Goal: Task Accomplishment & Management: Manage account settings

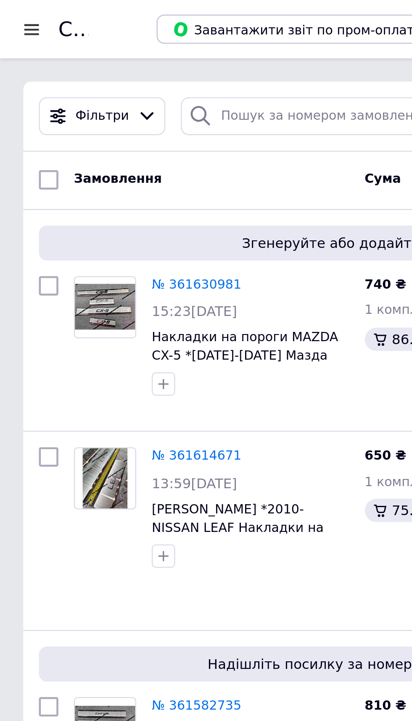
click at [87, 126] on link "№ 361630981" at bounding box center [85, 123] width 39 height 6
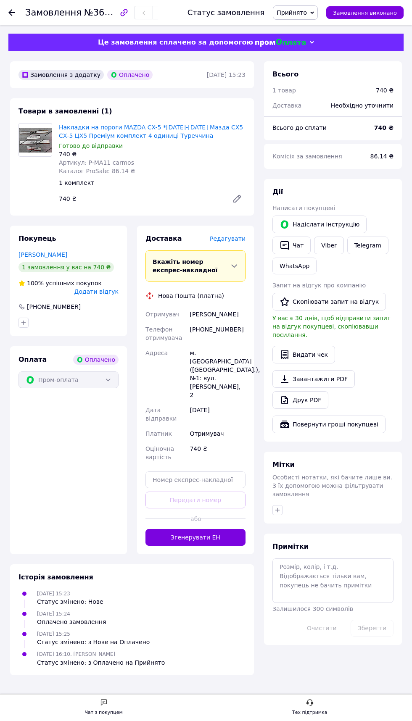
click at [238, 240] on span "Редагувати" at bounding box center [228, 238] width 36 height 7
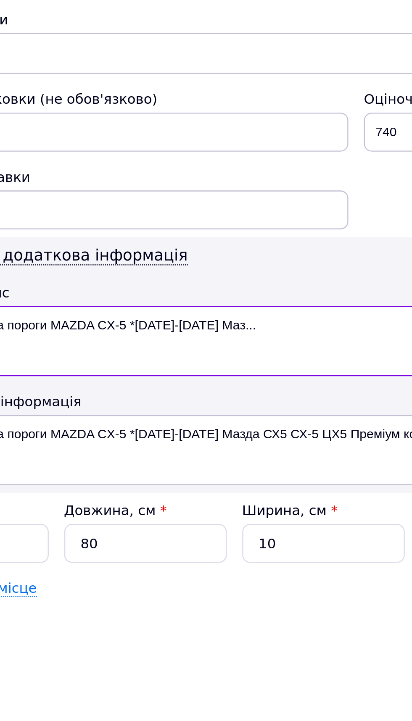
click at [177, 441] on textarea "Накладки на пороги MAZDA CX-5 *[DATE]-[DATE] Маз..." at bounding box center [206, 448] width 378 height 30
click at [110, 439] on textarea "Накладки на пороги MAZDA CX-5 *[DATE]-[DATE]" at bounding box center [206, 448] width 378 height 30
click at [76, 439] on textarea "Накладки на пороги MAZDA CX-5 [DATE]-[DATE]" at bounding box center [206, 448] width 378 height 30
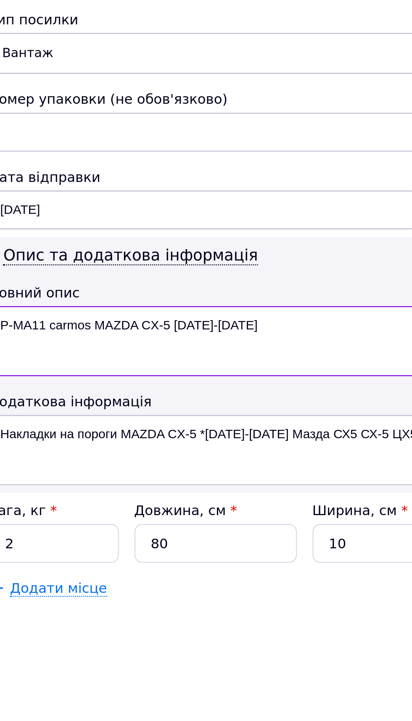
click at [147, 438] on textarea "P-MA11 carmos MAZDA CX-5 [DATE]-[DATE]" at bounding box center [206, 448] width 378 height 30
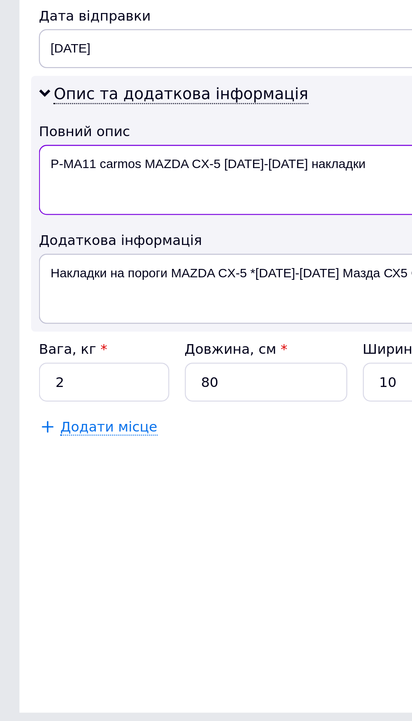
type textarea "P-MA11 carmos MAZDA CX-5 [DATE]-[DATE] накладки"
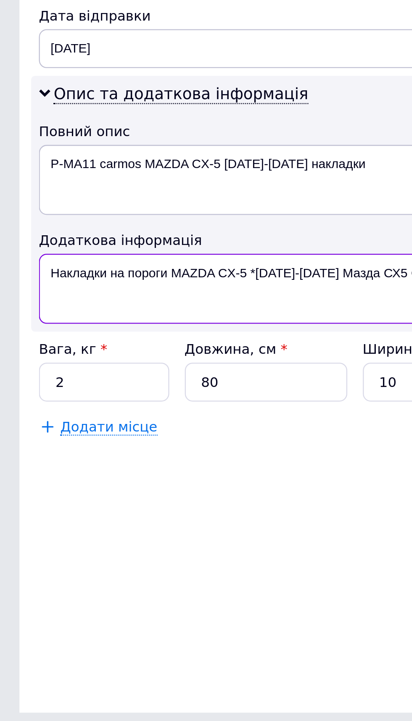
click at [147, 495] on textarea "Накладки на пороги MAZDA CX-5 *[DATE]-[DATE] Мазда СХ5 СХ-5 ЦХ5 Преміум комплек…" at bounding box center [206, 495] width 378 height 30
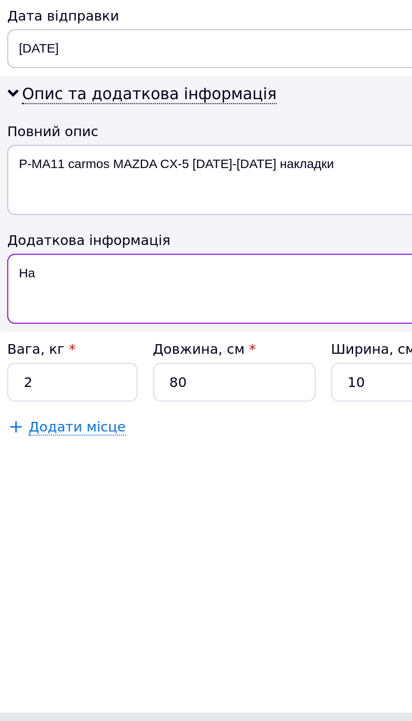
type textarea "[PERSON_NAME]"
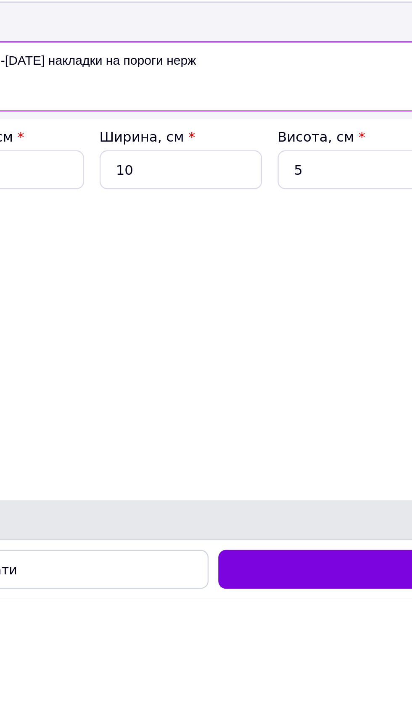
click at [222, 494] on textarea "P-MA11 carmos MAZDA CX-5 [DATE]-[DATE] накладки на пороги нерж" at bounding box center [206, 495] width 378 height 30
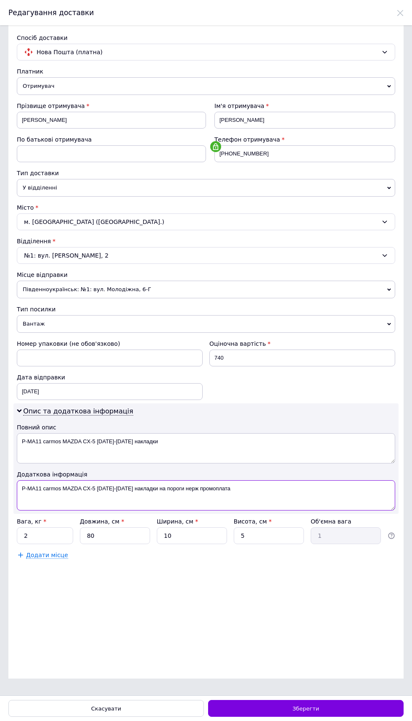
type textarea "P-MA11 carmos MAZDA CX-5 [DATE]-[DATE] накладки на пороги нерж промоплата"
click at [304, 708] on span "Зберегти" at bounding box center [306, 709] width 26 height 6
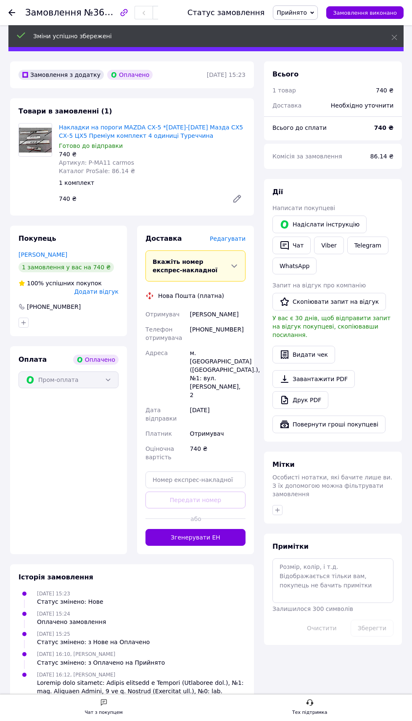
click at [214, 529] on button "Згенерувати ЕН" at bounding box center [195, 537] width 100 height 17
